Goal: Task Accomplishment & Management: Use online tool/utility

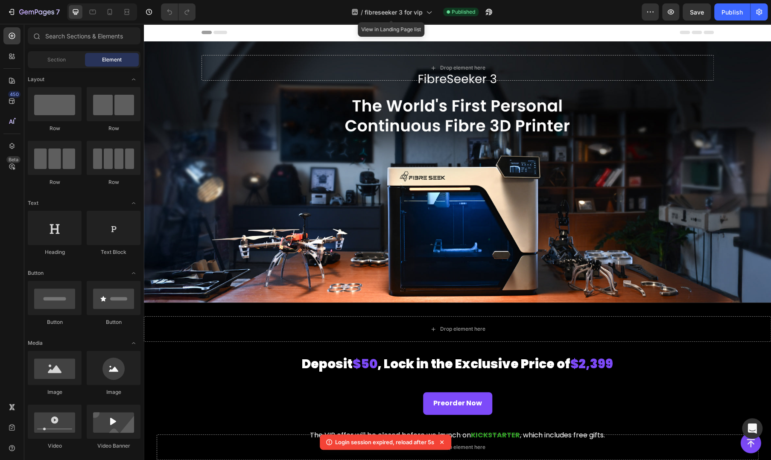
click at [427, 12] on icon at bounding box center [428, 12] width 9 height 9
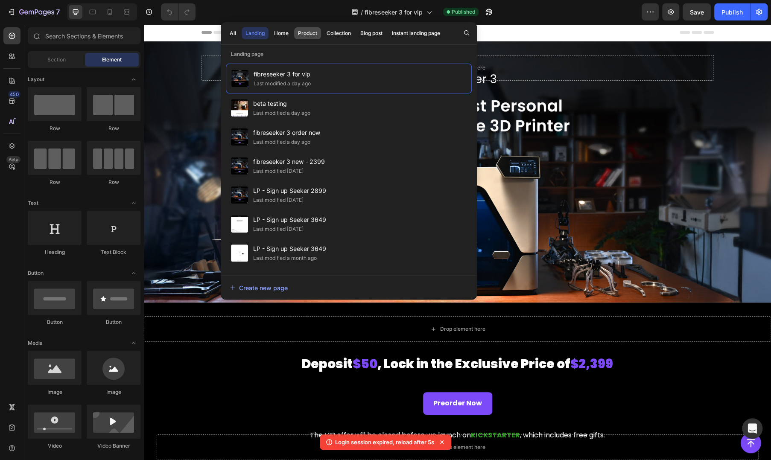
click at [323, 33] on button "Product" at bounding box center [339, 33] width 32 height 12
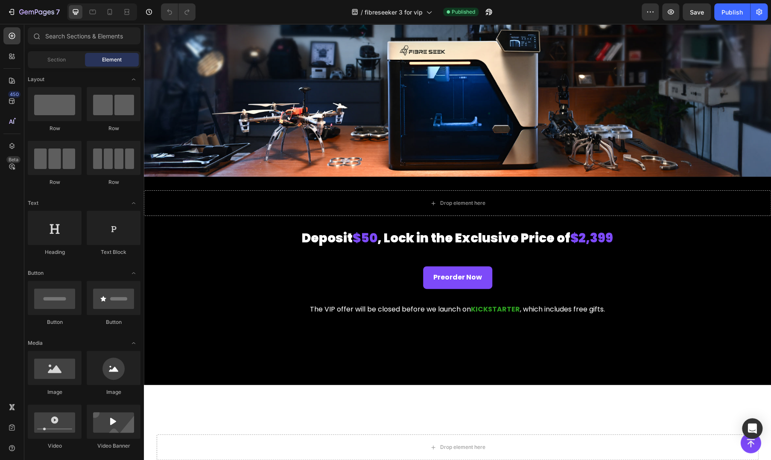
scroll to position [105, 0]
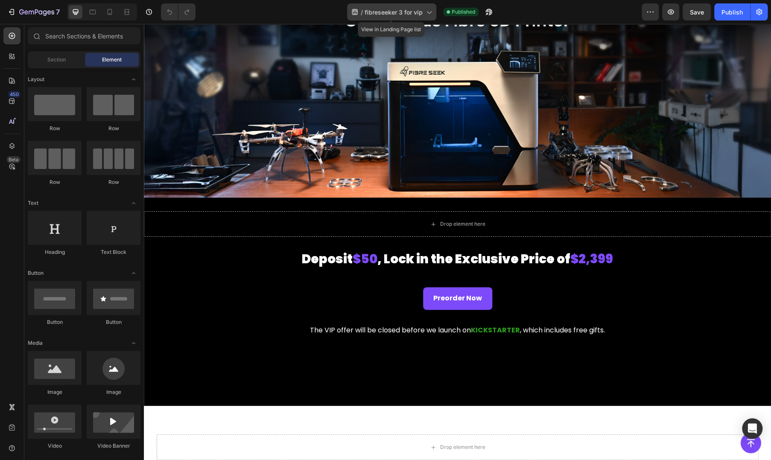
click at [412, 16] on span "fibreseeker 3 for vip" at bounding box center [393, 12] width 58 height 9
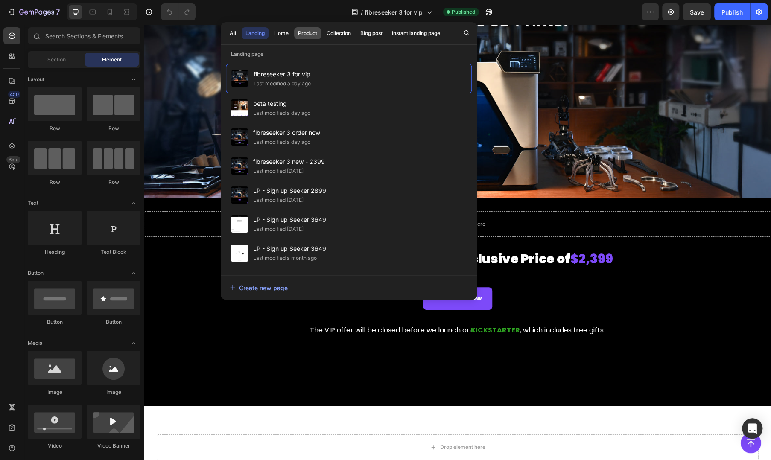
click at [313, 31] on div "Product" at bounding box center [307, 33] width 19 height 8
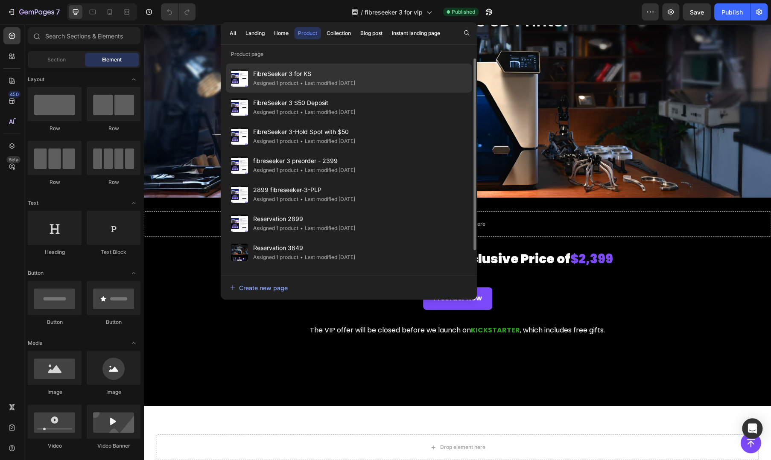
click at [314, 79] on div "• Last modified 7 days ago" at bounding box center [326, 83] width 57 height 9
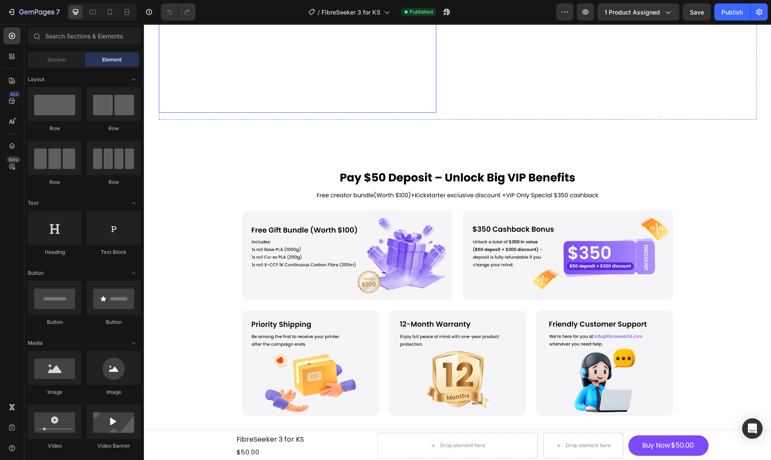
scroll to position [282, 0]
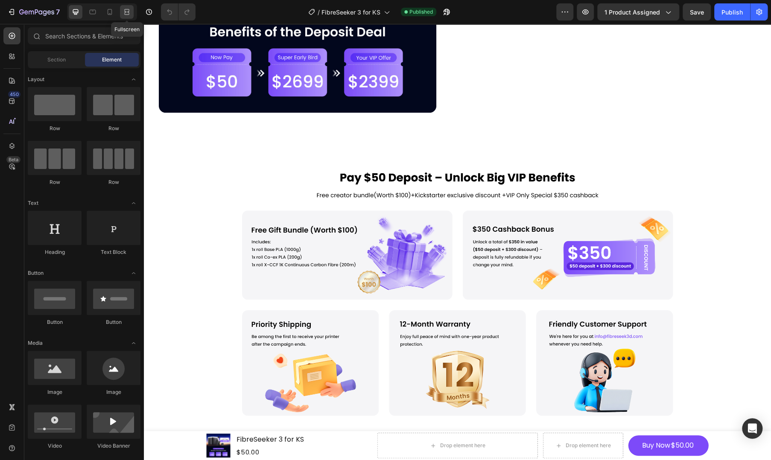
click at [125, 15] on icon at bounding box center [126, 12] width 9 height 9
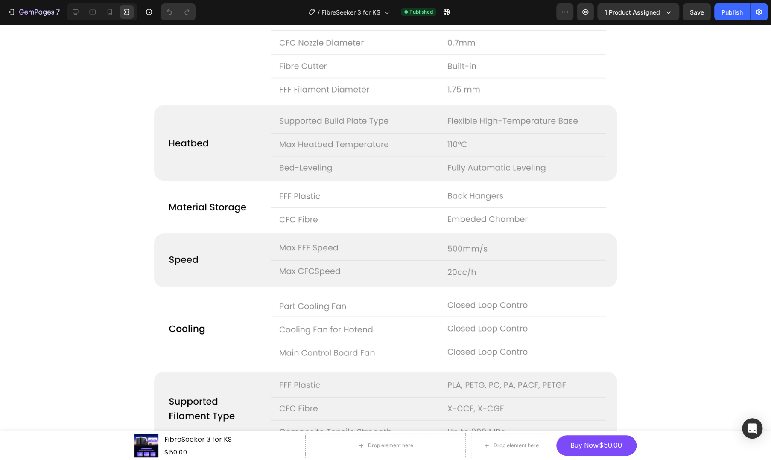
scroll to position [5855, 0]
